Goal: Information Seeking & Learning: Learn about a topic

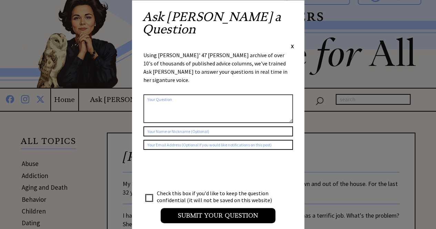
scroll to position [14, 0]
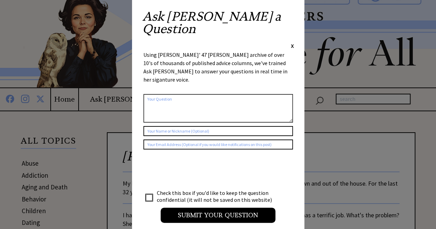
click at [291, 42] on span "X" at bounding box center [292, 45] width 3 height 7
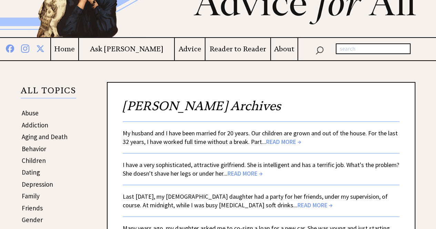
scroll to position [0, 0]
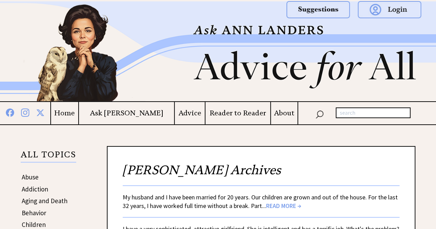
click at [78, 113] on h4 "Home" at bounding box center [64, 113] width 27 height 9
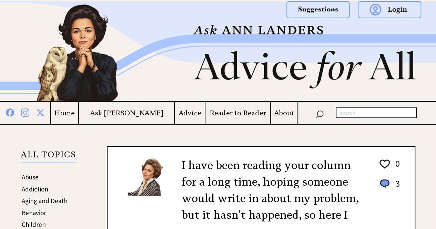
click at [175, 111] on h4 "Advice" at bounding box center [190, 113] width 30 height 9
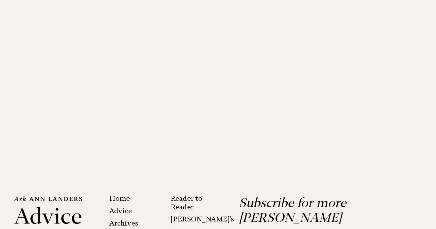
scroll to position [1315, 0]
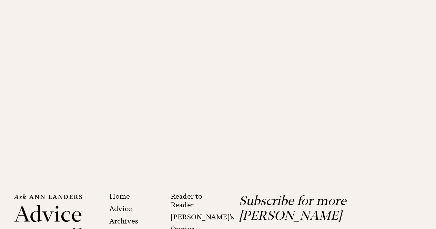
click at [130, 217] on link "Archives" at bounding box center [123, 221] width 29 height 8
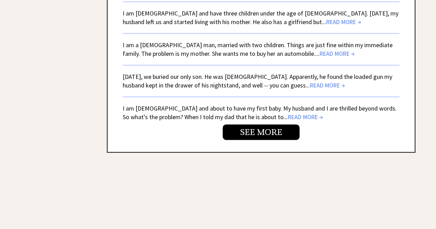
scroll to position [1675, 0]
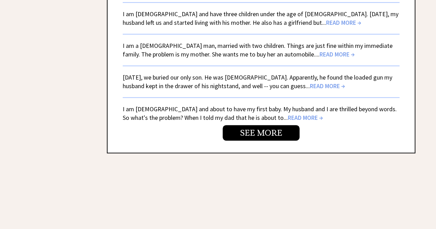
click at [254, 125] on link "SEE MORE" at bounding box center [260, 132] width 77 height 15
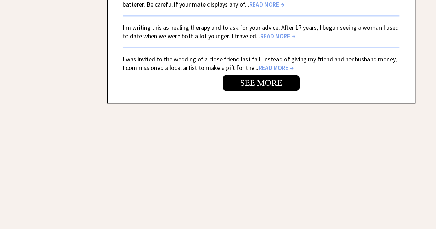
scroll to position [1857, 0]
